Goal: Task Accomplishment & Management: Use online tool/utility

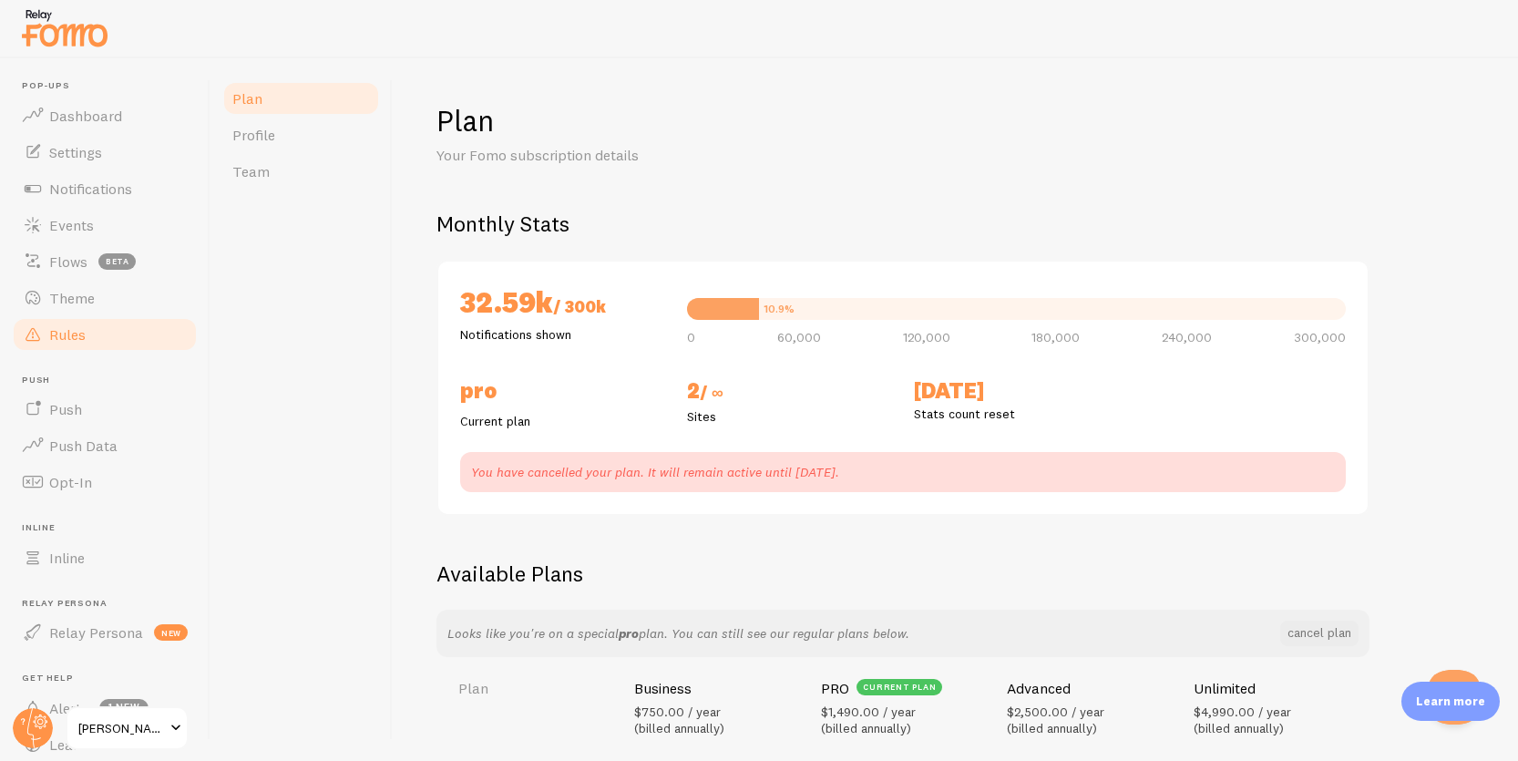
click at [90, 341] on link "Rules" at bounding box center [105, 334] width 188 height 36
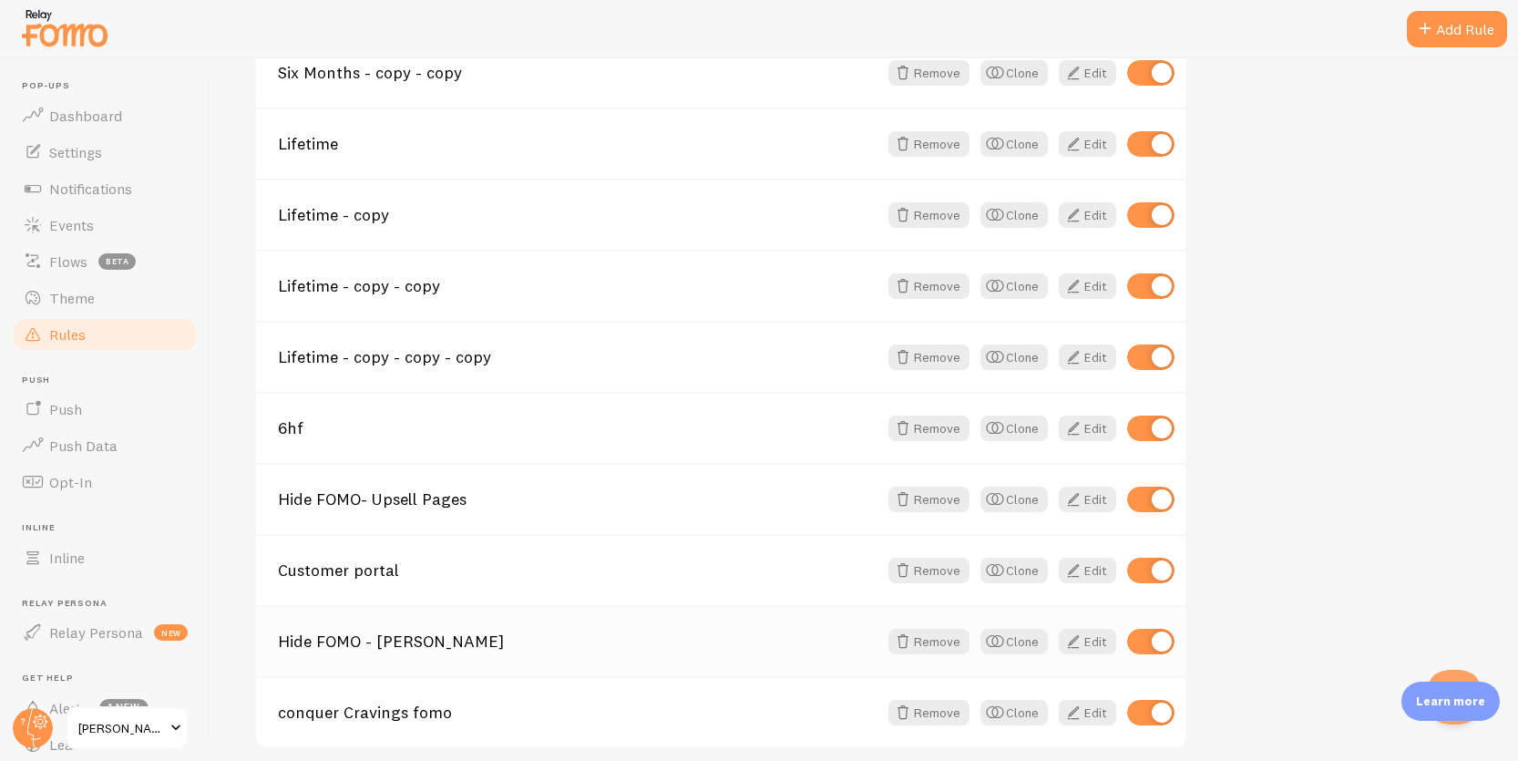
scroll to position [1852, 0]
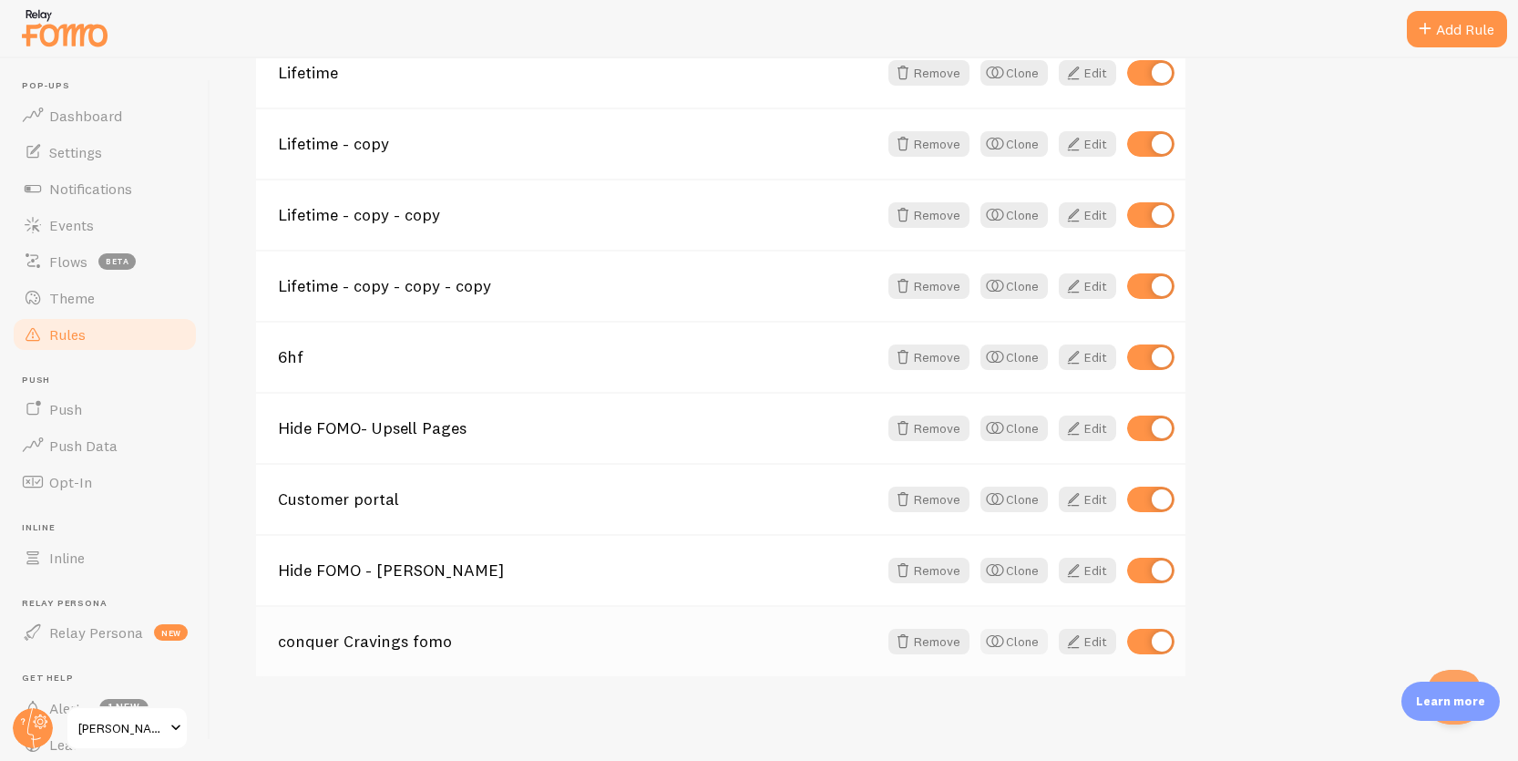
click at [1025, 648] on button "Clone" at bounding box center [1013, 642] width 67 height 26
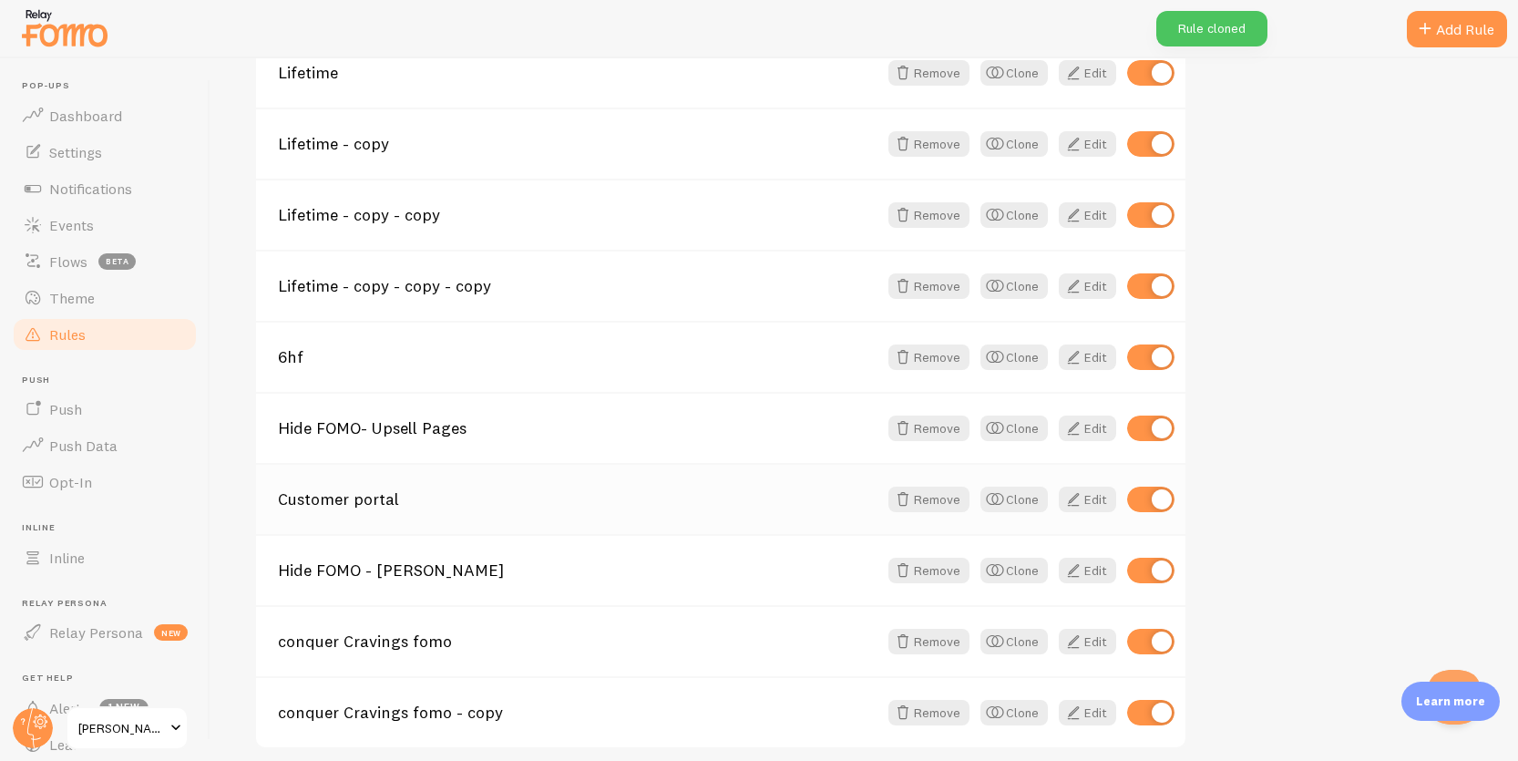
scroll to position [1928, 0]
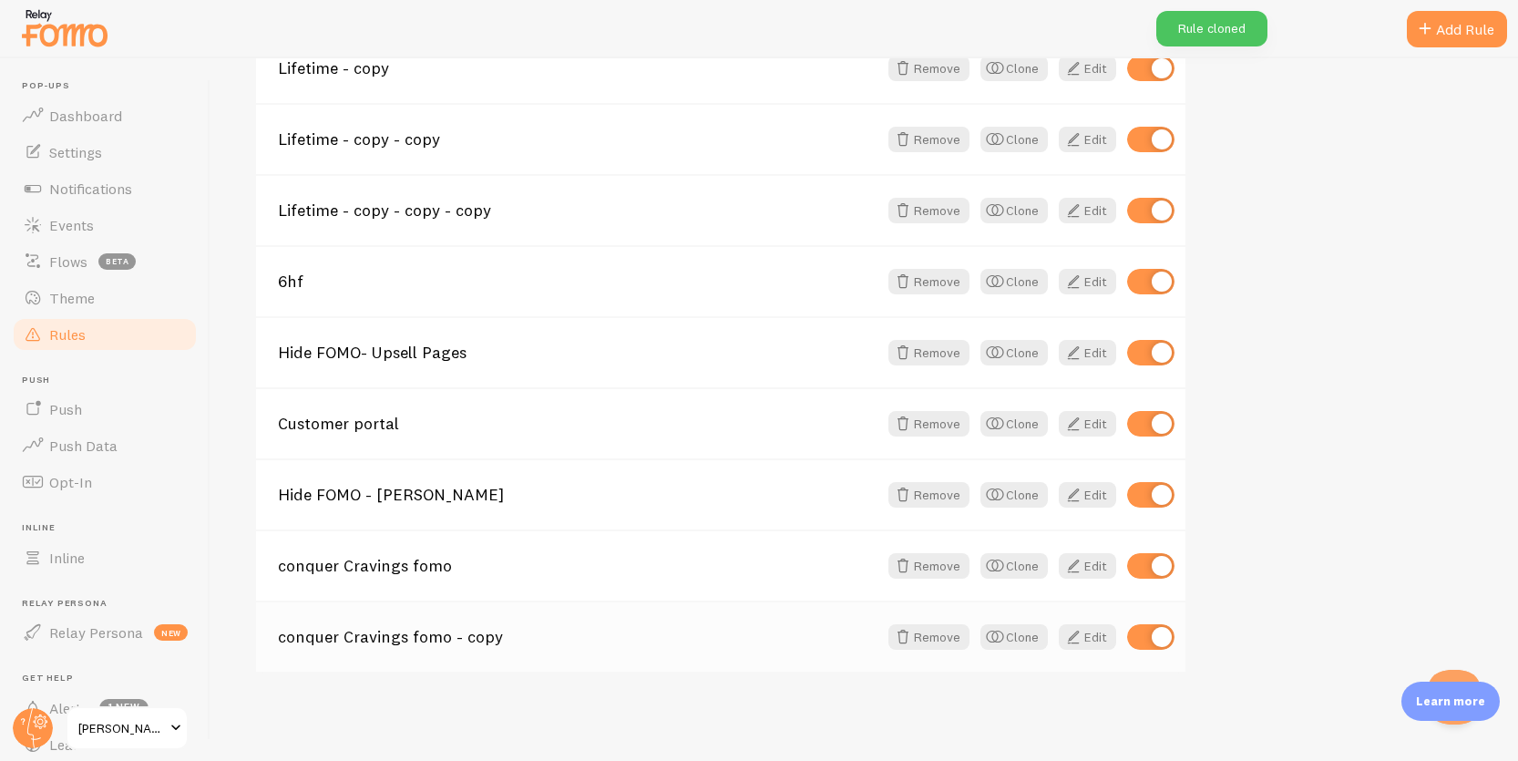
click at [424, 629] on link "conquer Cravings fomo - copy" at bounding box center [577, 637] width 599 height 16
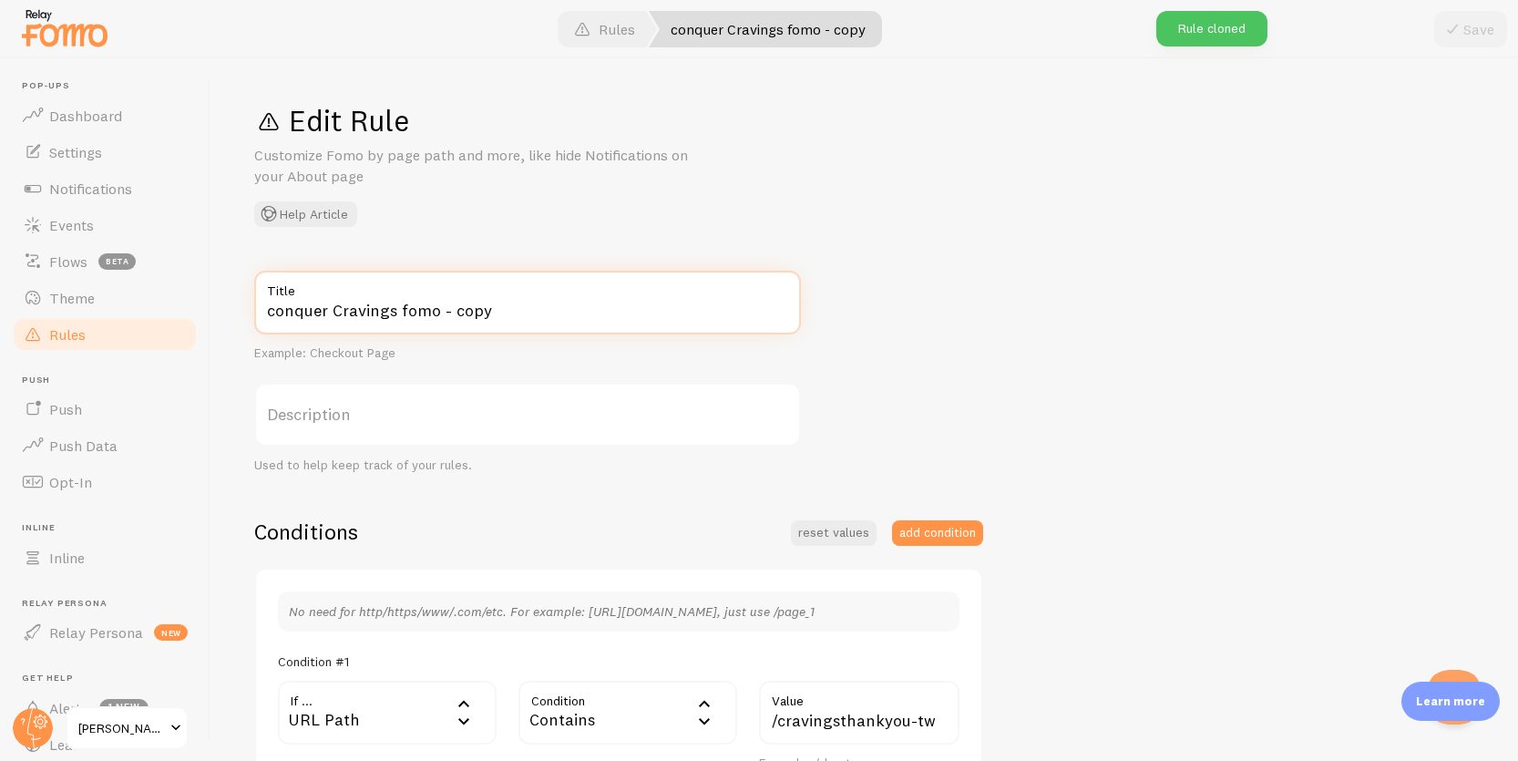
drag, startPoint x: 514, startPoint y: 312, endPoint x: 403, endPoint y: 315, distance: 111.2
click at [403, 315] on input "conquer Cravings fomo - copy" at bounding box center [527, 303] width 547 height 64
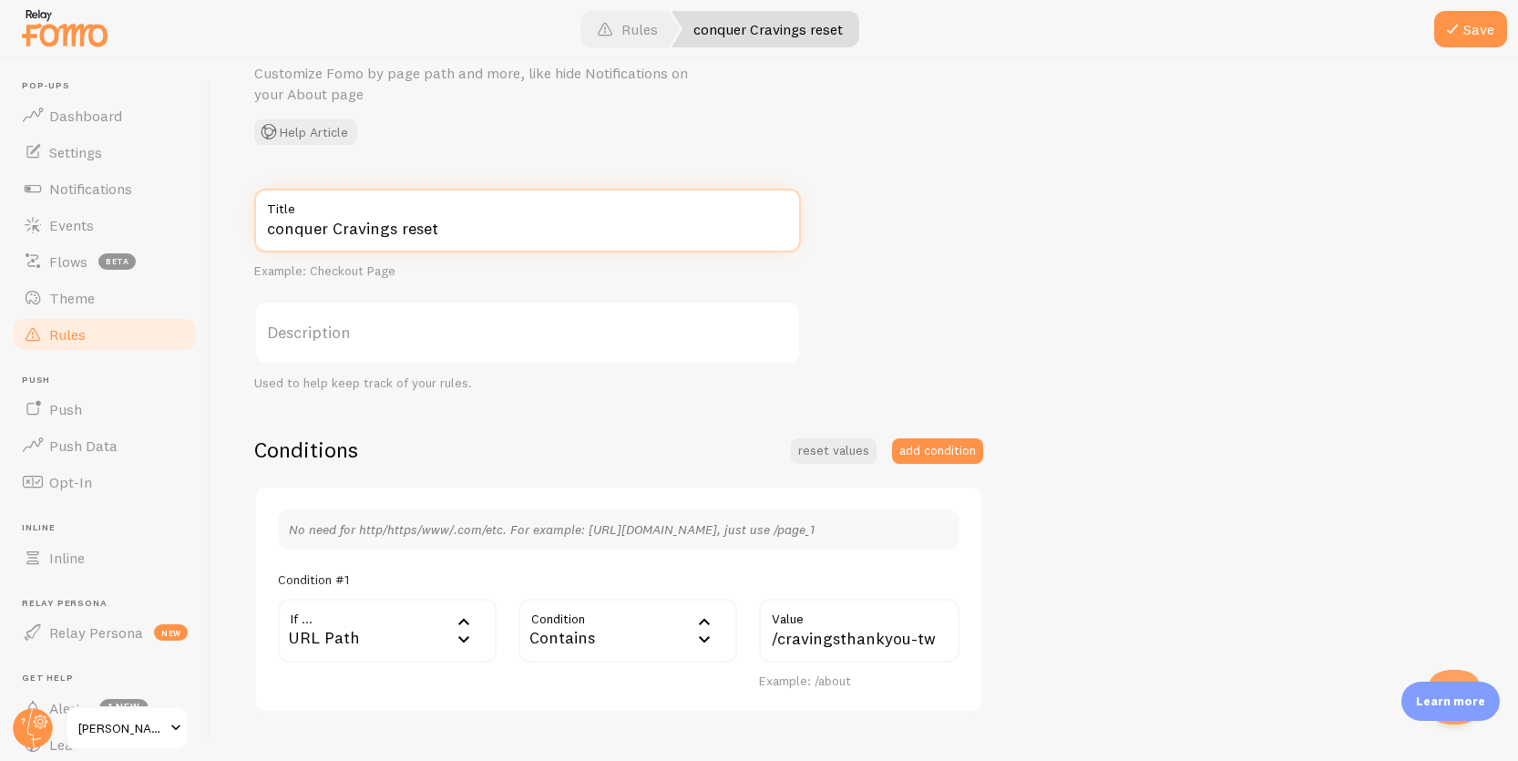
scroll to position [98, 0]
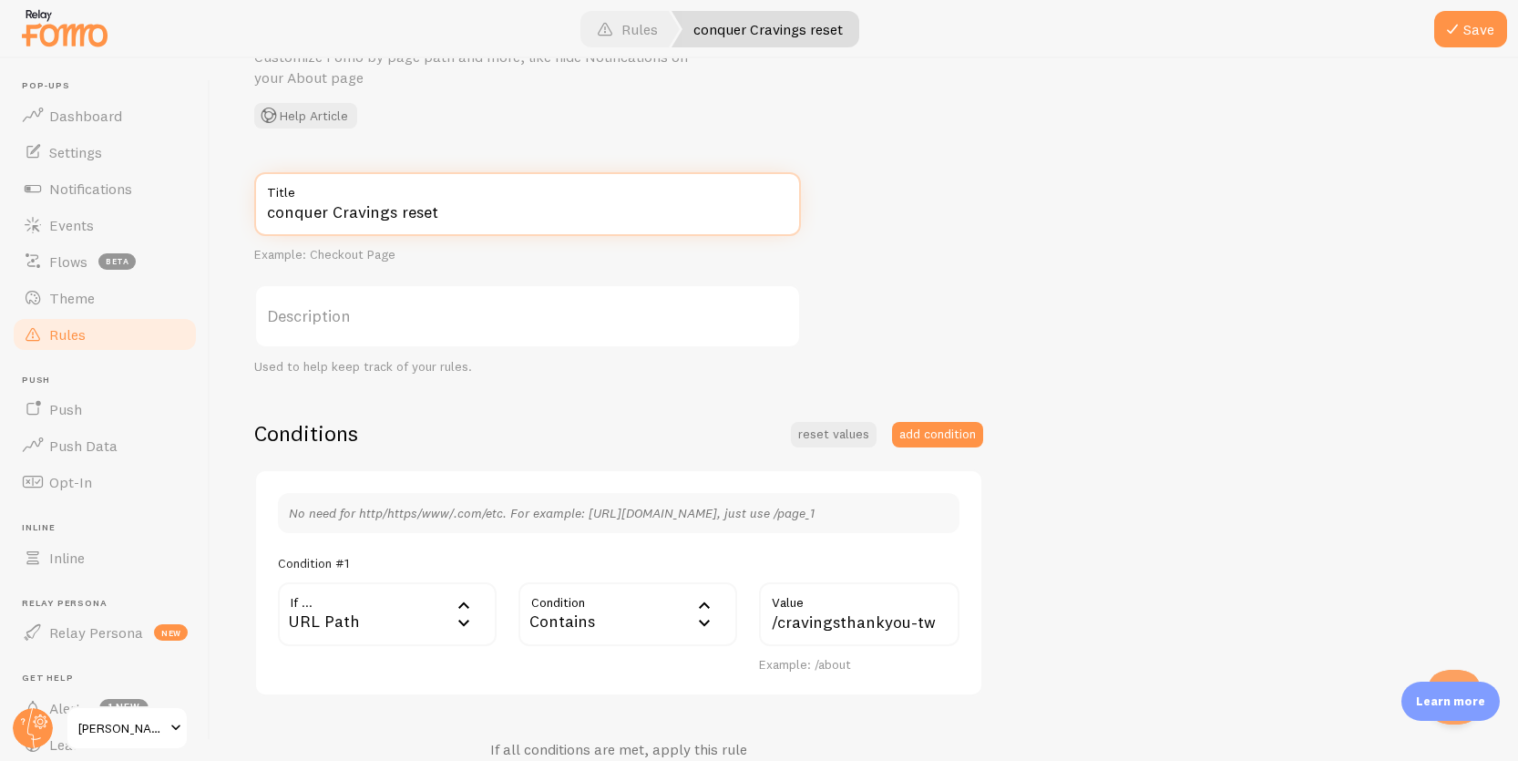
type input "conquer Cravings reset"
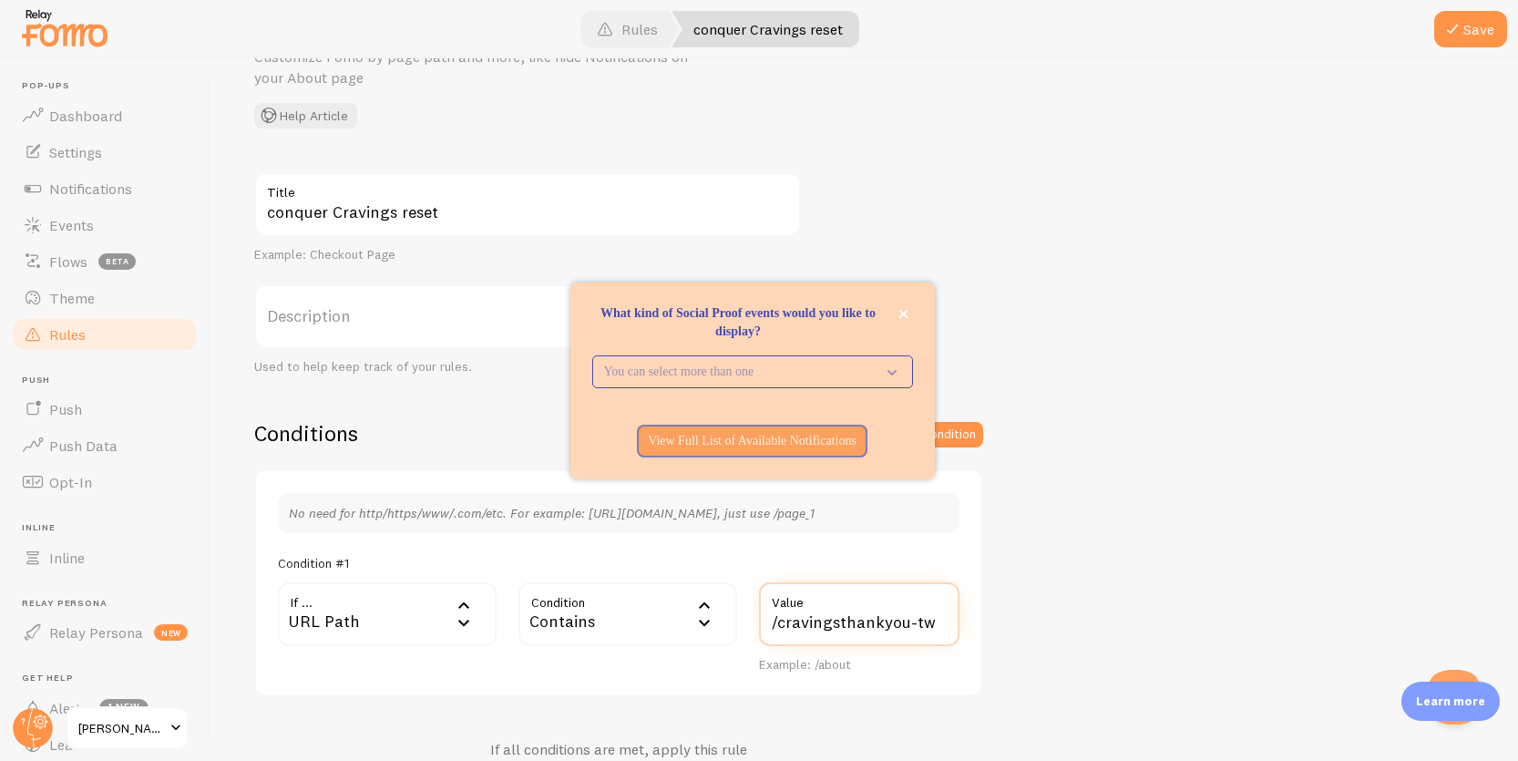
click at [826, 615] on input "/cravingsthankyou-tw" at bounding box center [859, 614] width 200 height 64
paste input "[URL][PERSON_NAME][DOMAIN_NAME]"
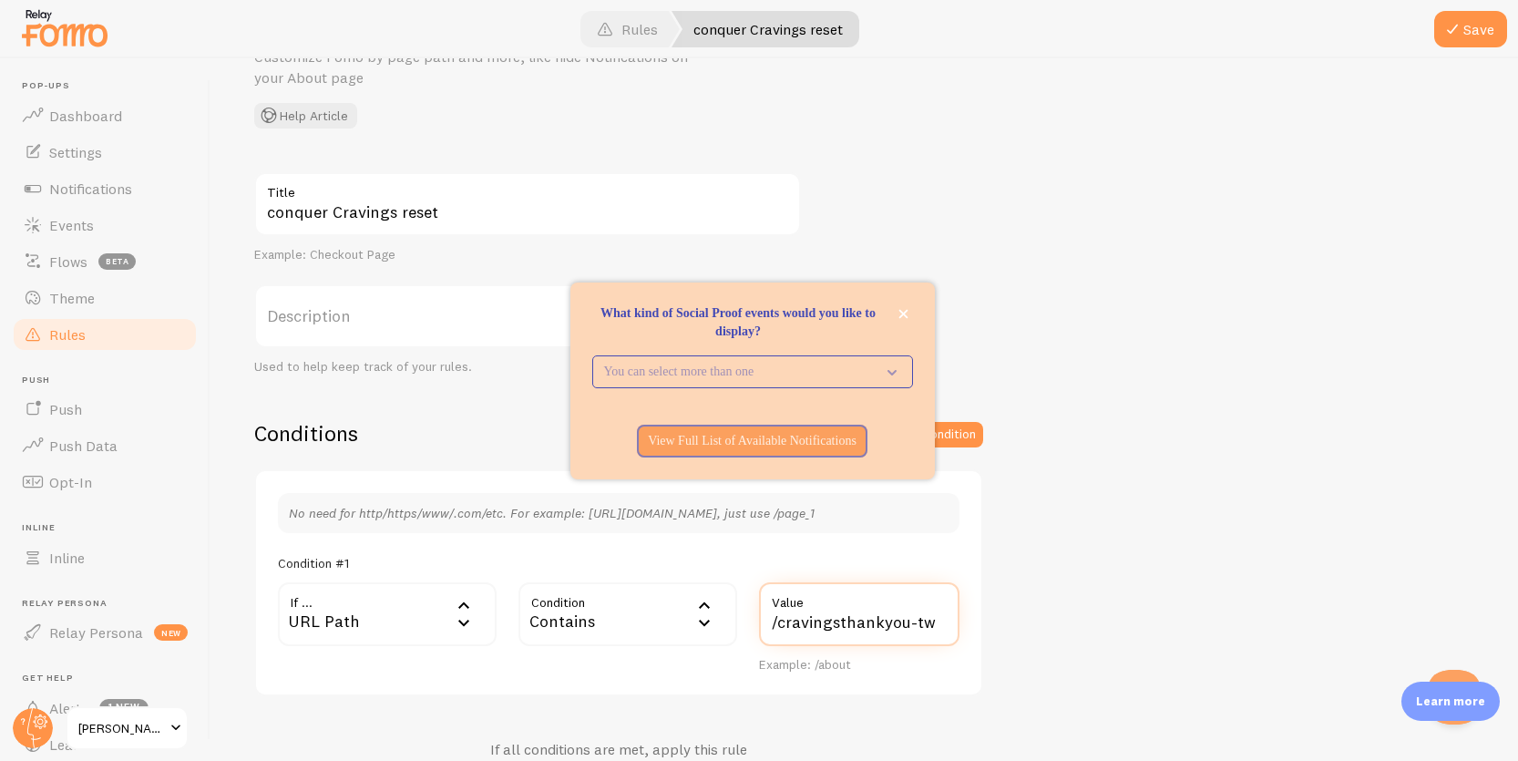
type input "[URL][PERSON_NAME][DOMAIN_NAME]"
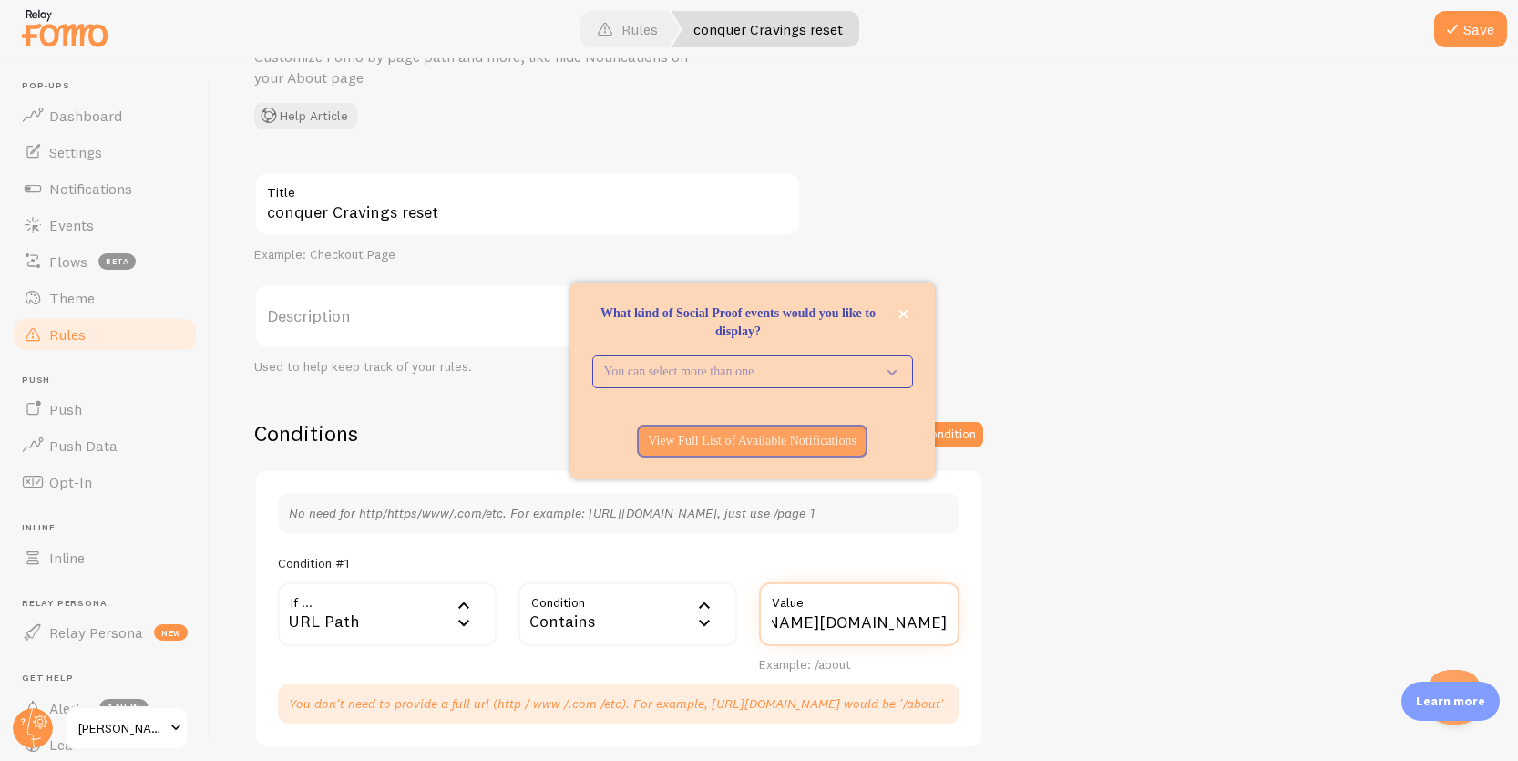
scroll to position [0, 0]
